Goal: Information Seeking & Learning: Check status

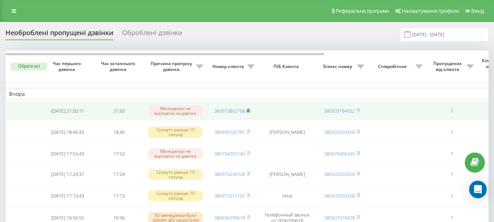
click at [249, 109] on icon at bounding box center [248, 109] width 3 height 3
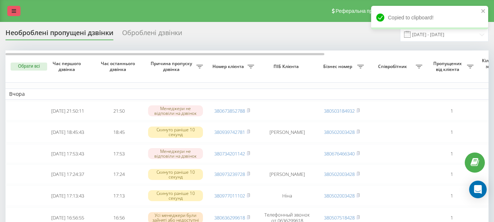
click at [14, 9] on icon at bounding box center [14, 10] width 4 height 5
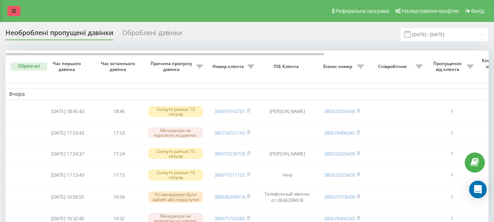
click at [16, 10] on link at bounding box center [13, 11] width 13 height 10
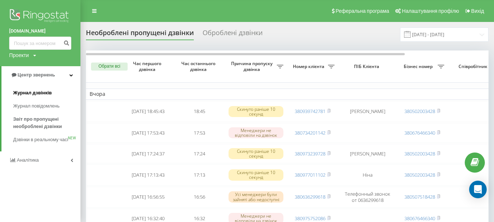
click at [34, 93] on span "Журнал дзвінків" at bounding box center [32, 92] width 39 height 7
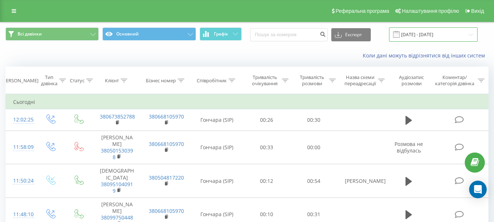
click at [436, 34] on input "20.07.2025 - 20.08.2025" at bounding box center [433, 34] width 89 height 14
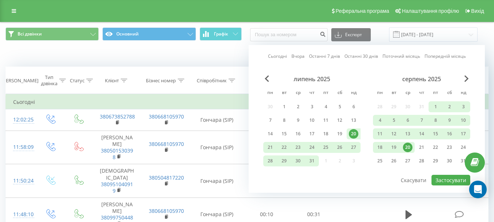
click at [409, 151] on div "20" at bounding box center [408, 148] width 10 height 10
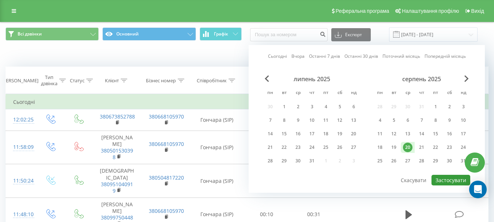
click at [449, 183] on button "Застосувати" at bounding box center [451, 180] width 39 height 11
type input "20.08.2025 - 20.08.2025"
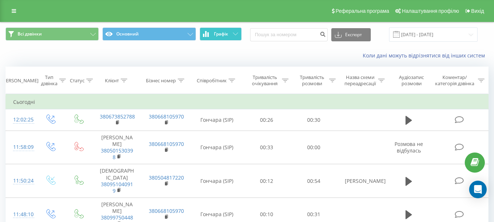
click at [237, 35] on icon at bounding box center [235, 34] width 5 height 3
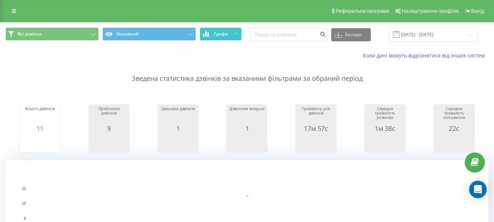
click at [232, 31] on button "Графік" at bounding box center [221, 33] width 42 height 13
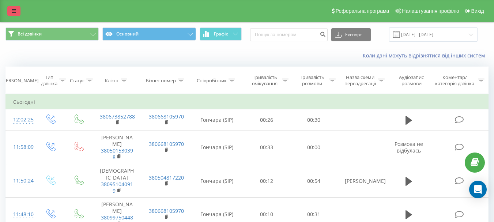
click at [11, 9] on link at bounding box center [13, 11] width 13 height 10
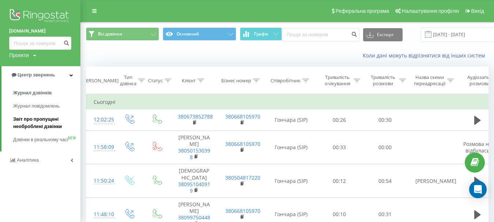
click at [32, 121] on span "Звіт про пропущені необроблені дзвінки" at bounding box center [45, 123] width 64 height 15
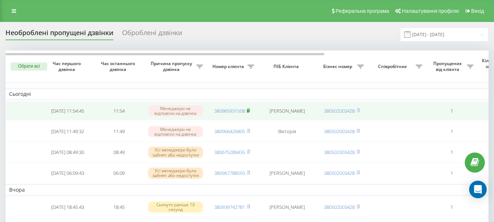
click at [250, 110] on icon at bounding box center [248, 110] width 3 height 4
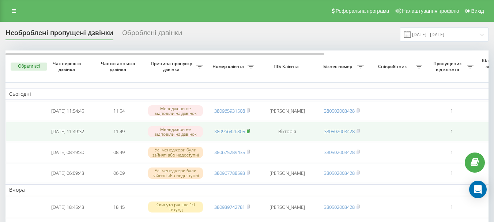
click at [249, 132] on icon at bounding box center [248, 131] width 3 height 4
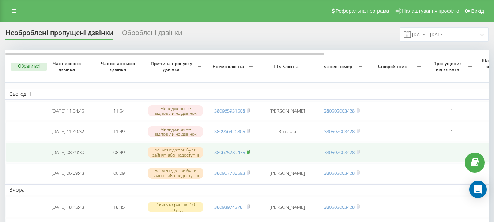
click at [249, 154] on rect at bounding box center [248, 152] width 2 height 3
click at [250, 154] on icon at bounding box center [248, 152] width 3 height 4
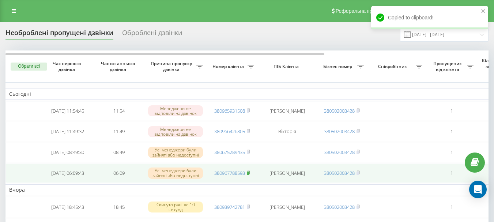
click at [248, 174] on icon at bounding box center [248, 172] width 3 height 3
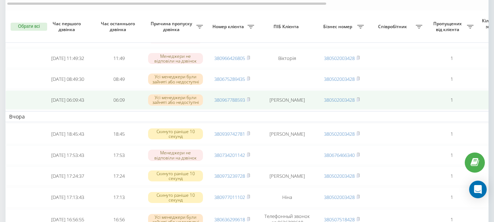
scroll to position [110, 0]
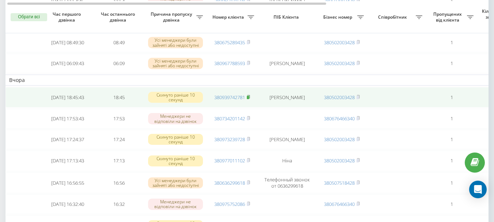
click at [249, 99] on rect at bounding box center [248, 97] width 2 height 3
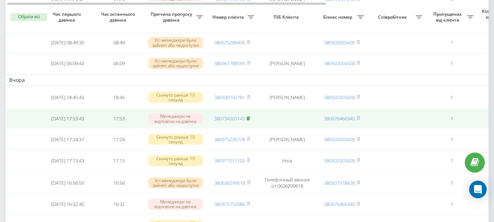
click at [249, 120] on rect at bounding box center [248, 118] width 2 height 3
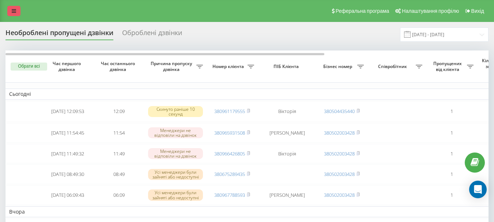
click at [16, 8] on icon at bounding box center [14, 10] width 4 height 5
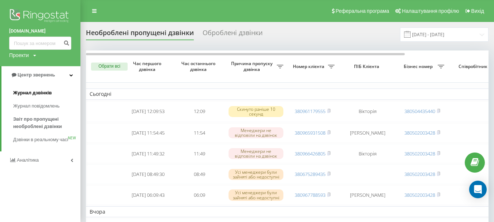
click at [40, 94] on span "Журнал дзвінків" at bounding box center [32, 92] width 39 height 7
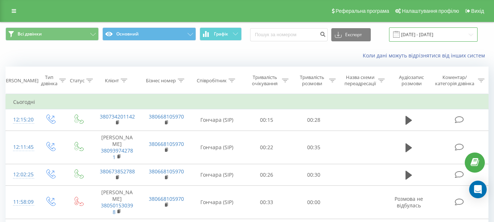
click at [442, 33] on input "20.07.2025 - 20.08.2025" at bounding box center [433, 34] width 89 height 14
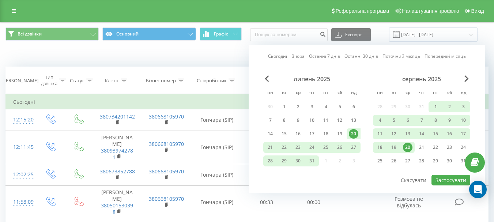
click at [407, 148] on div "20" at bounding box center [408, 148] width 10 height 10
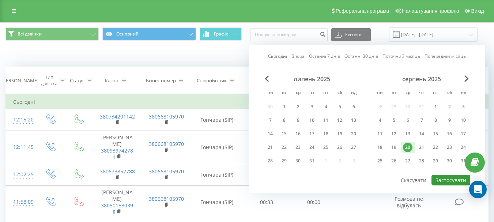
click at [449, 180] on button "Застосувати" at bounding box center [451, 180] width 39 height 11
type input "20.08.2025 - 20.08.2025"
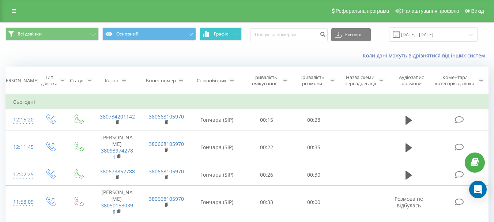
click at [226, 34] on span "Графік" at bounding box center [221, 33] width 14 height 5
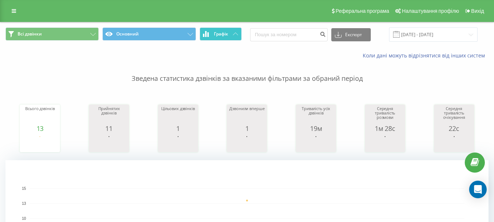
click at [226, 34] on span "Графік" at bounding box center [221, 33] width 14 height 5
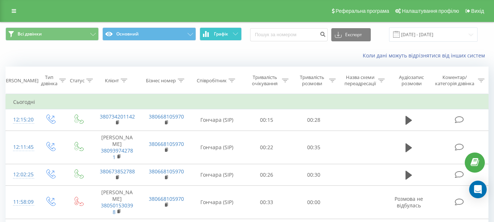
click at [226, 34] on span "Графік" at bounding box center [221, 33] width 14 height 5
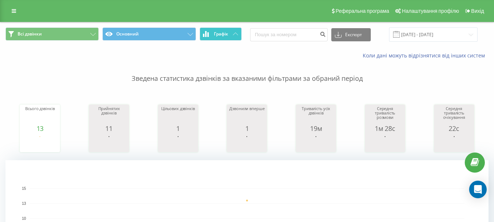
click at [226, 31] on span "Графік" at bounding box center [221, 33] width 14 height 5
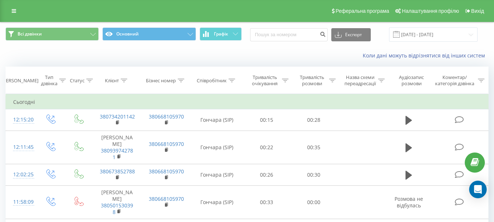
click at [15, 18] on div "Реферальна програма Налаштування профілю Вихід" at bounding box center [247, 11] width 494 height 22
click at [15, 8] on icon at bounding box center [14, 10] width 4 height 5
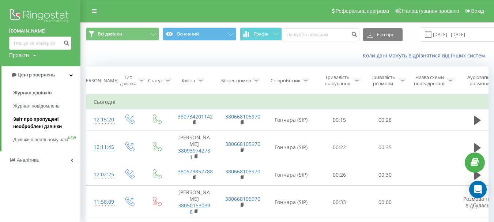
click at [33, 119] on span "Звіт про пропущені необроблені дзвінки" at bounding box center [45, 123] width 64 height 15
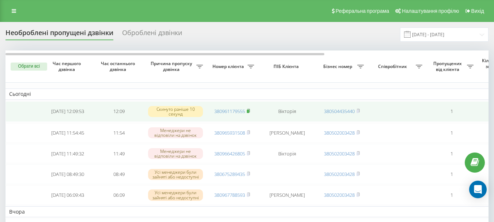
click at [250, 111] on icon at bounding box center [248, 111] width 3 height 4
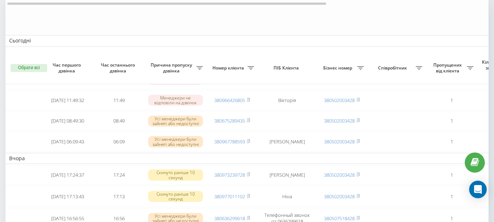
scroll to position [146, 0]
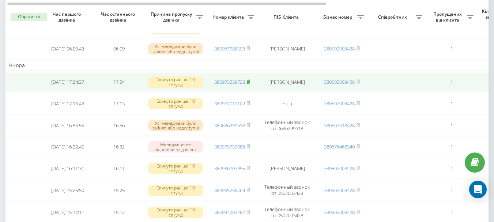
click at [249, 84] on rect at bounding box center [248, 81] width 2 height 3
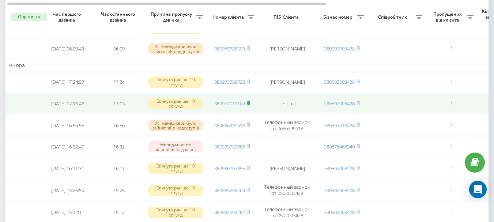
click at [249, 105] on rect at bounding box center [248, 103] width 2 height 3
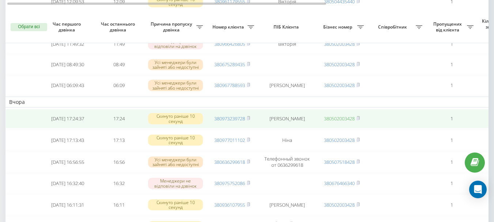
scroll to position [183, 0]
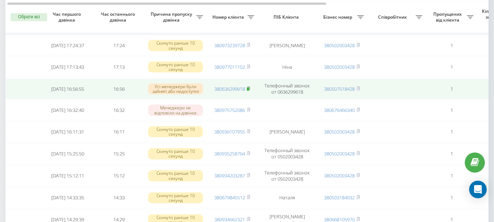
click at [248, 91] on rect at bounding box center [248, 88] width 2 height 3
